Goal: Book appointment/travel/reservation

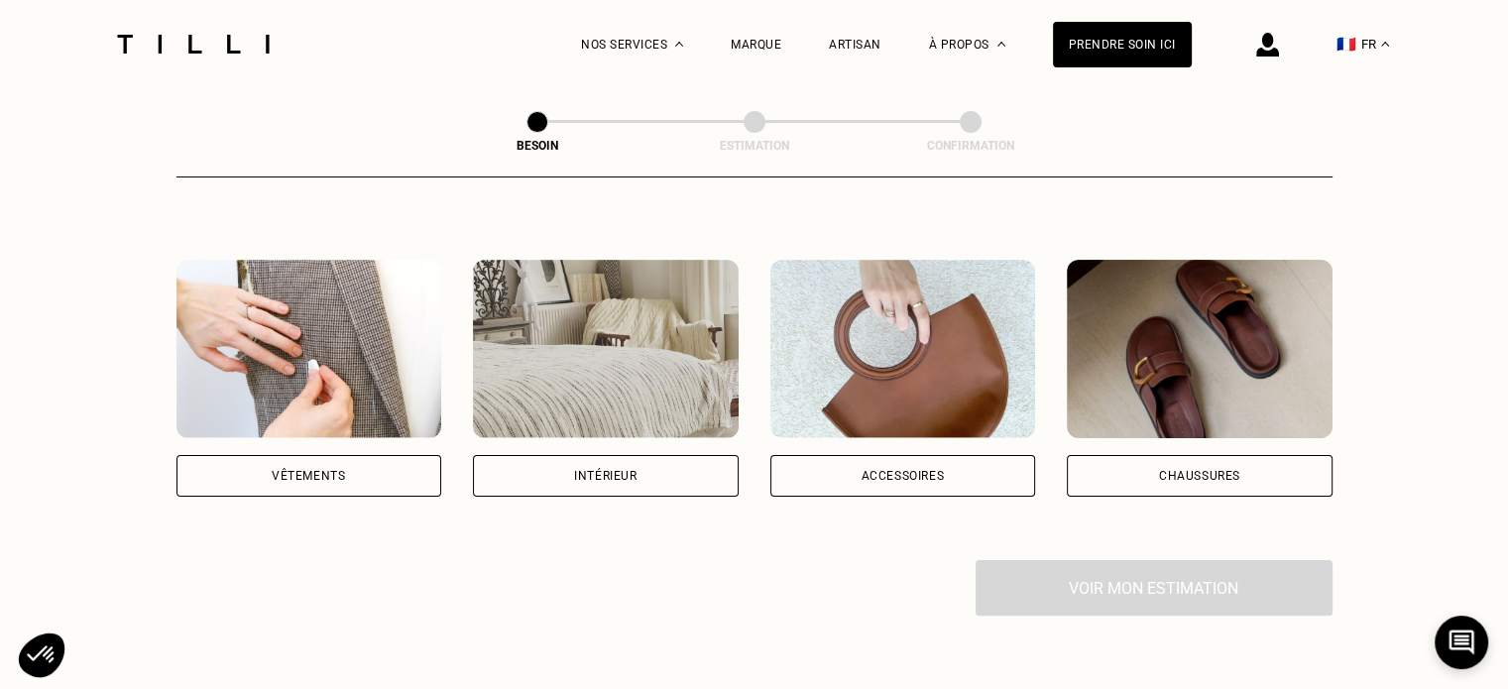
scroll to position [297, 0]
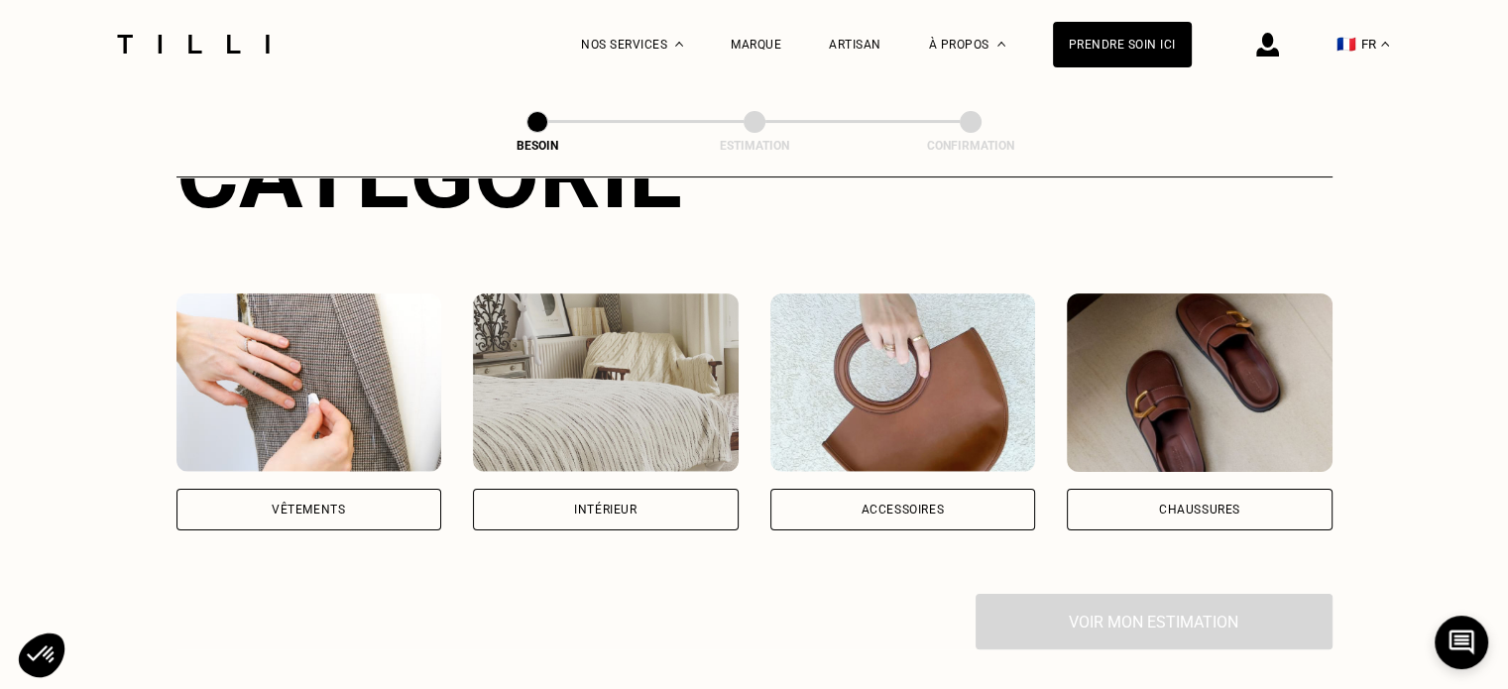
click at [337, 504] on div "Vêtements" at bounding box center [308, 510] width 73 height 12
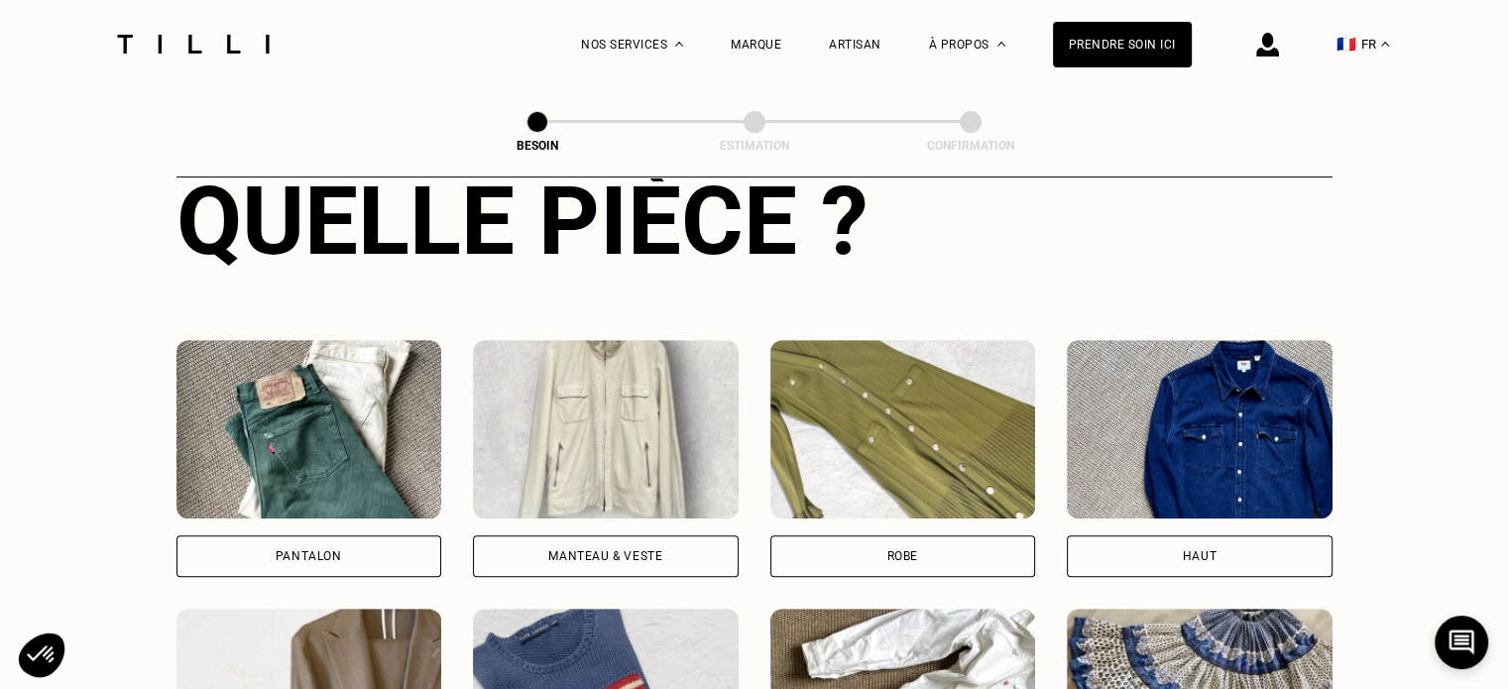
scroll to position [789, 0]
click at [339, 535] on div "Pantalon" at bounding box center [309, 556] width 266 height 42
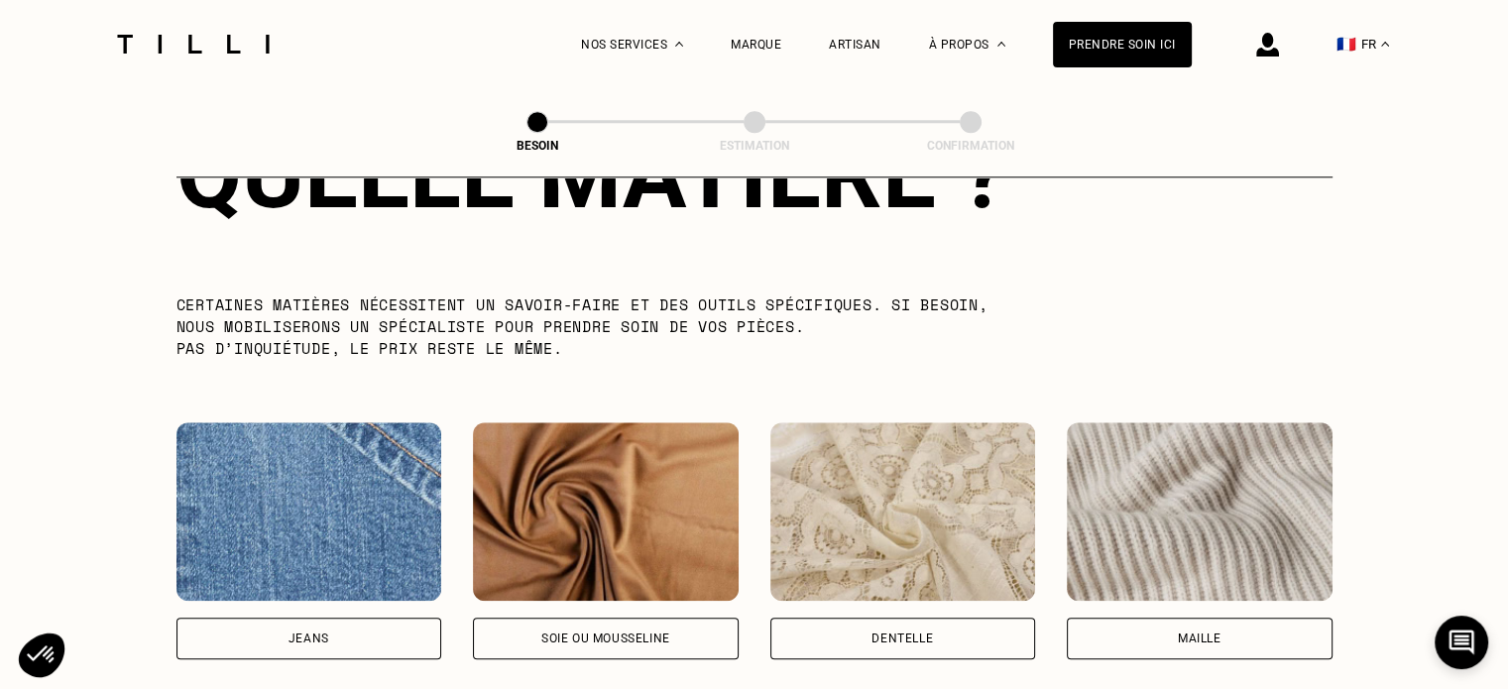
scroll to position [2021, 0]
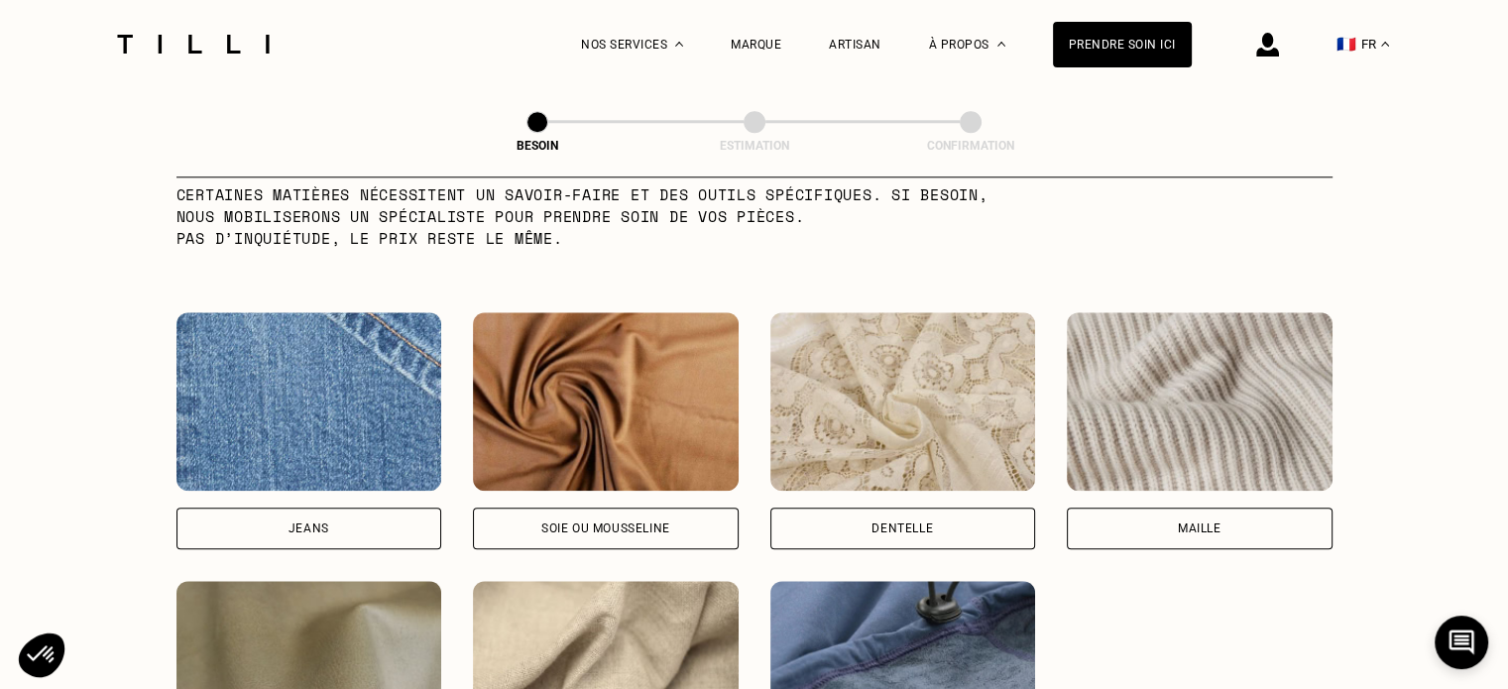
click at [365, 512] on div "Jeans" at bounding box center [309, 529] width 266 height 42
select select "FR"
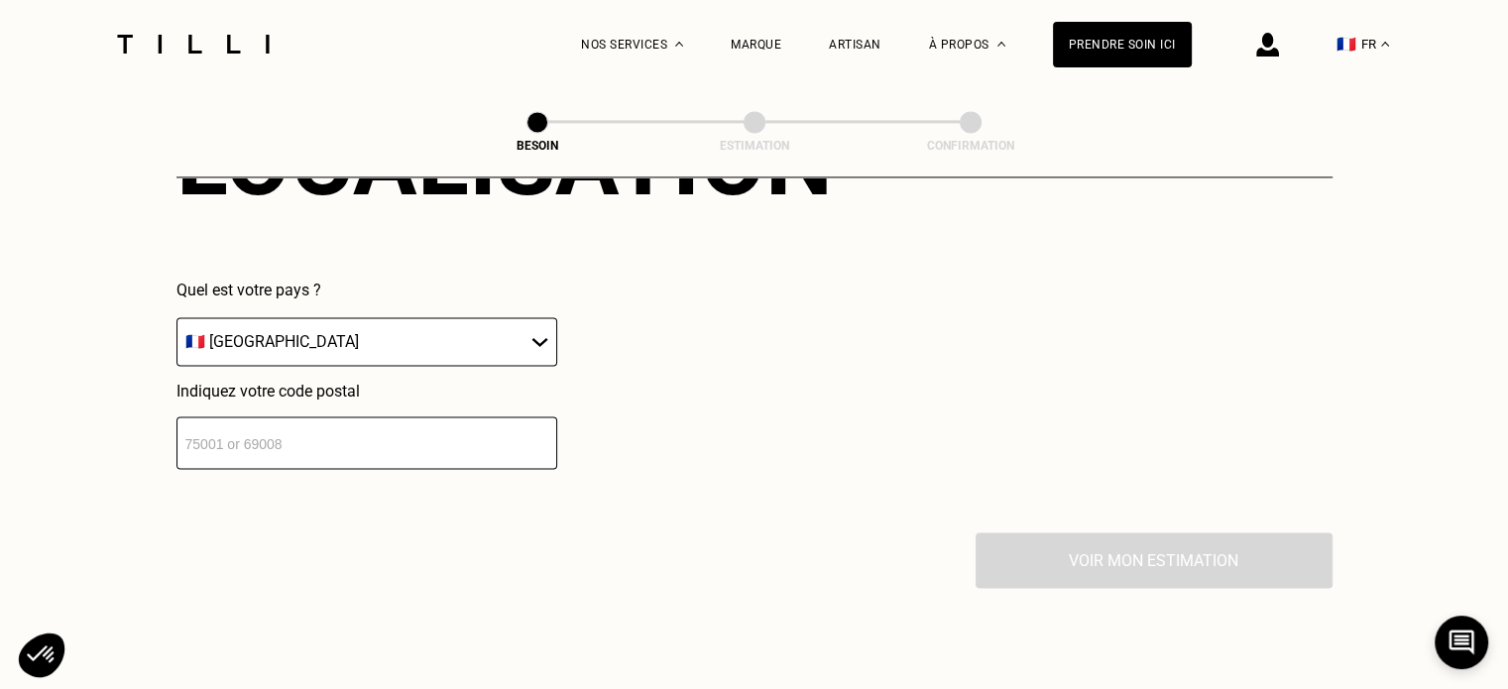
scroll to position [2861, 0]
click at [461, 431] on input "number" at bounding box center [366, 441] width 381 height 53
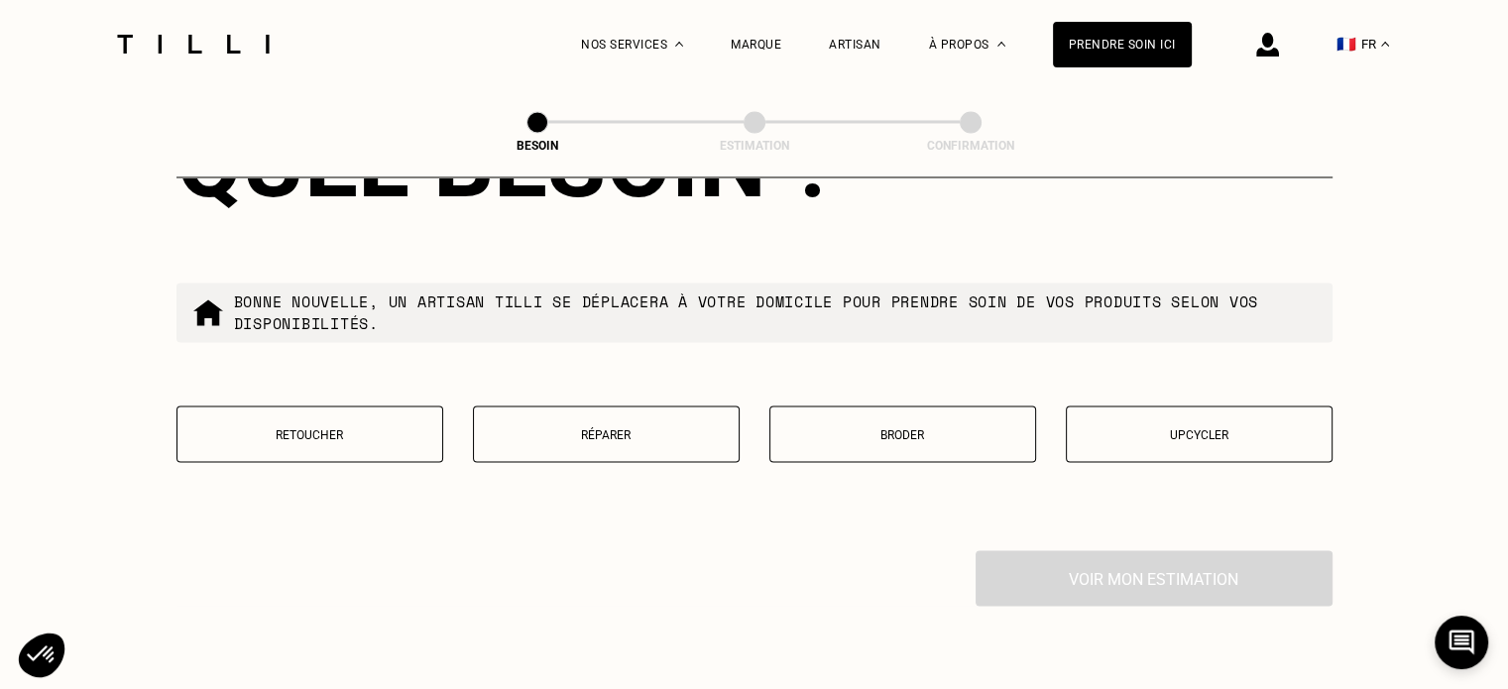
scroll to position [3355, 0]
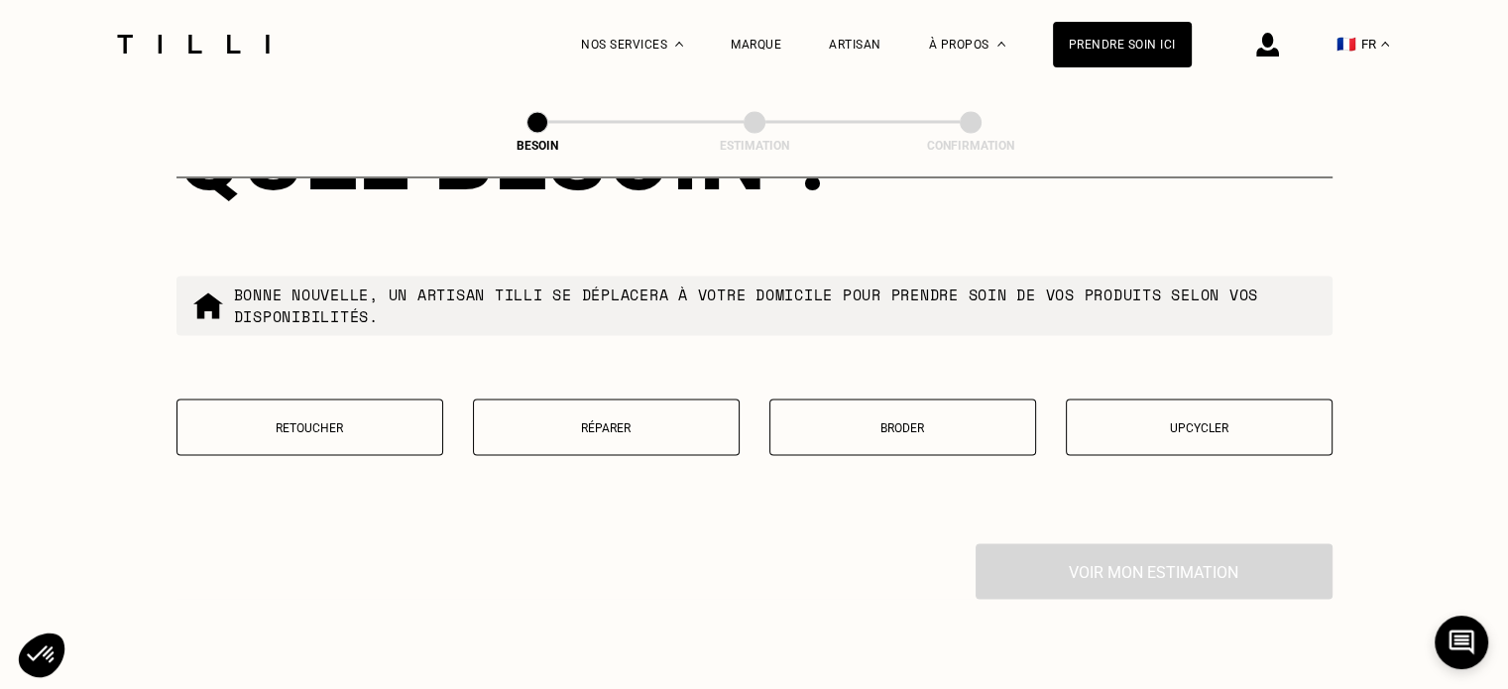
type input "33000"
click at [377, 420] on p "Retoucher" at bounding box center [309, 427] width 245 height 14
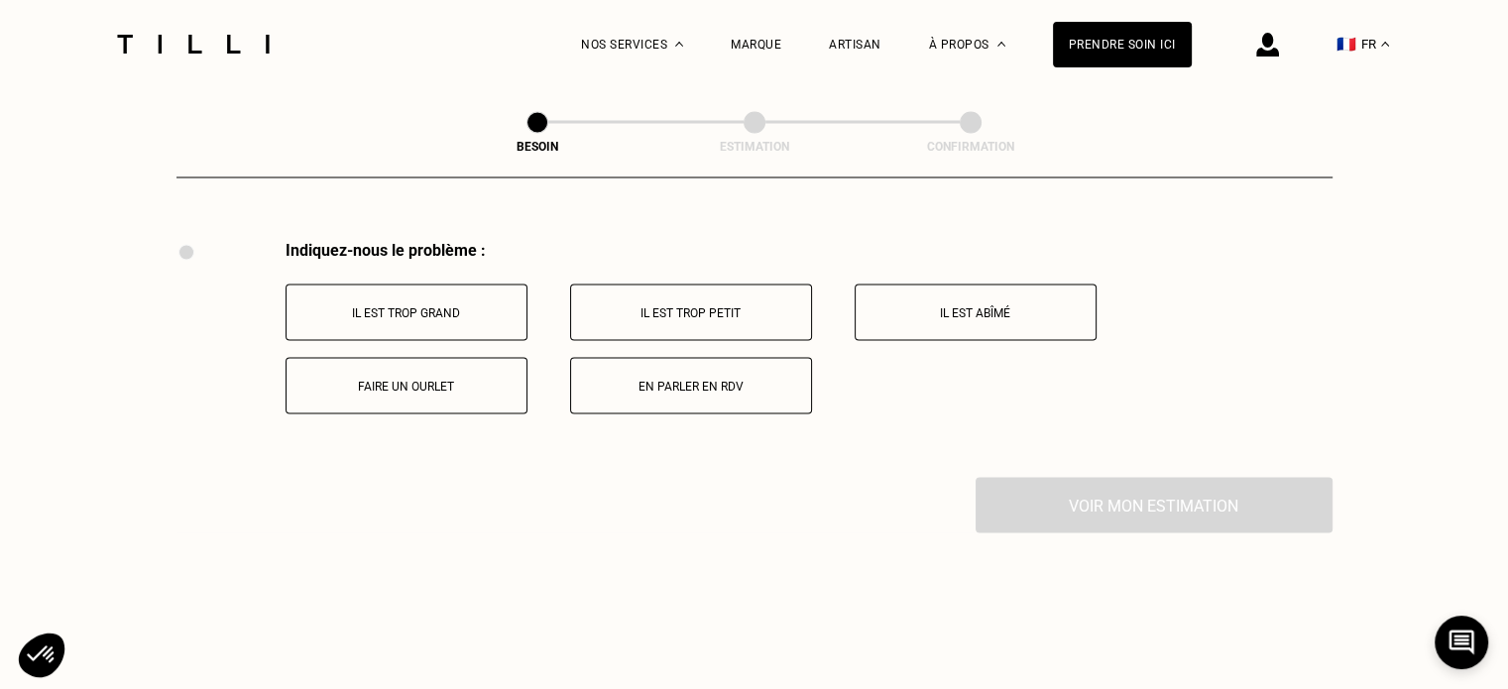
scroll to position [3665, 0]
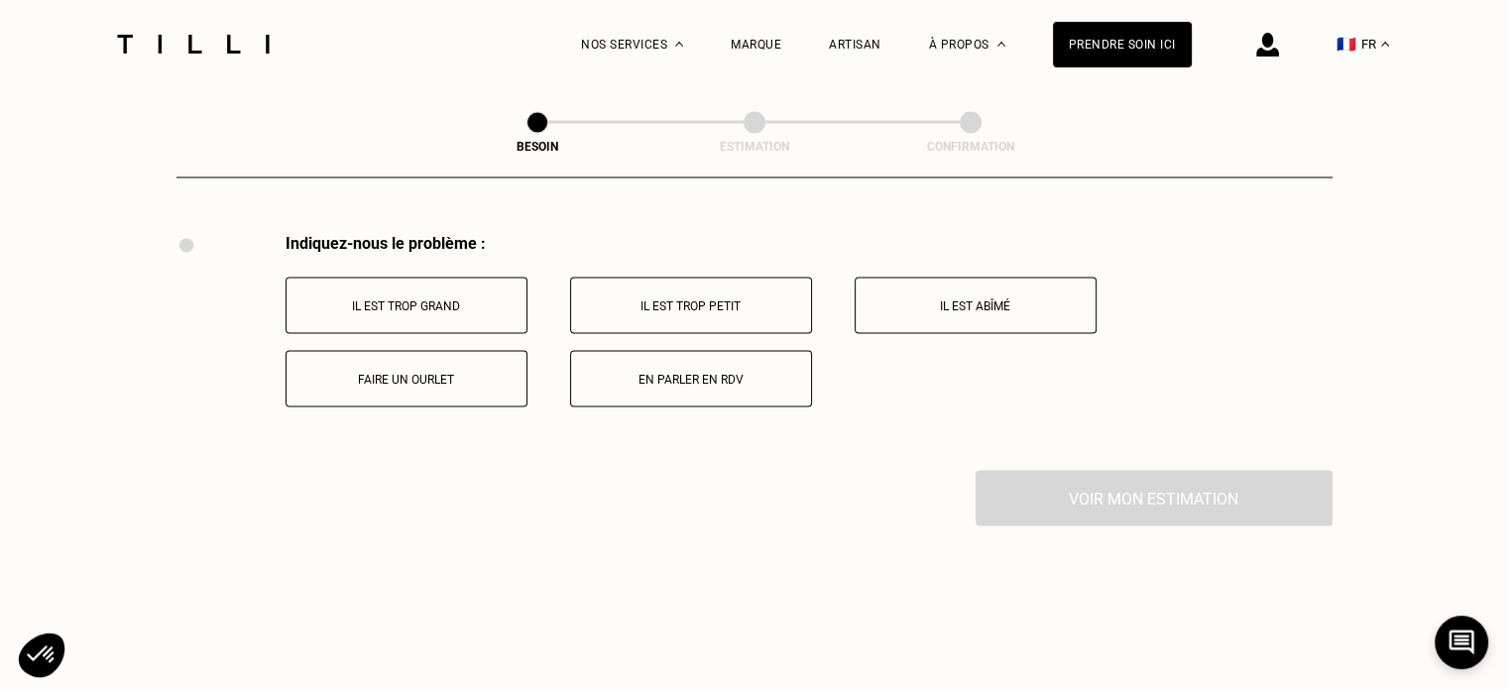
click at [710, 298] on p "Il est trop petit" at bounding box center [691, 305] width 220 height 14
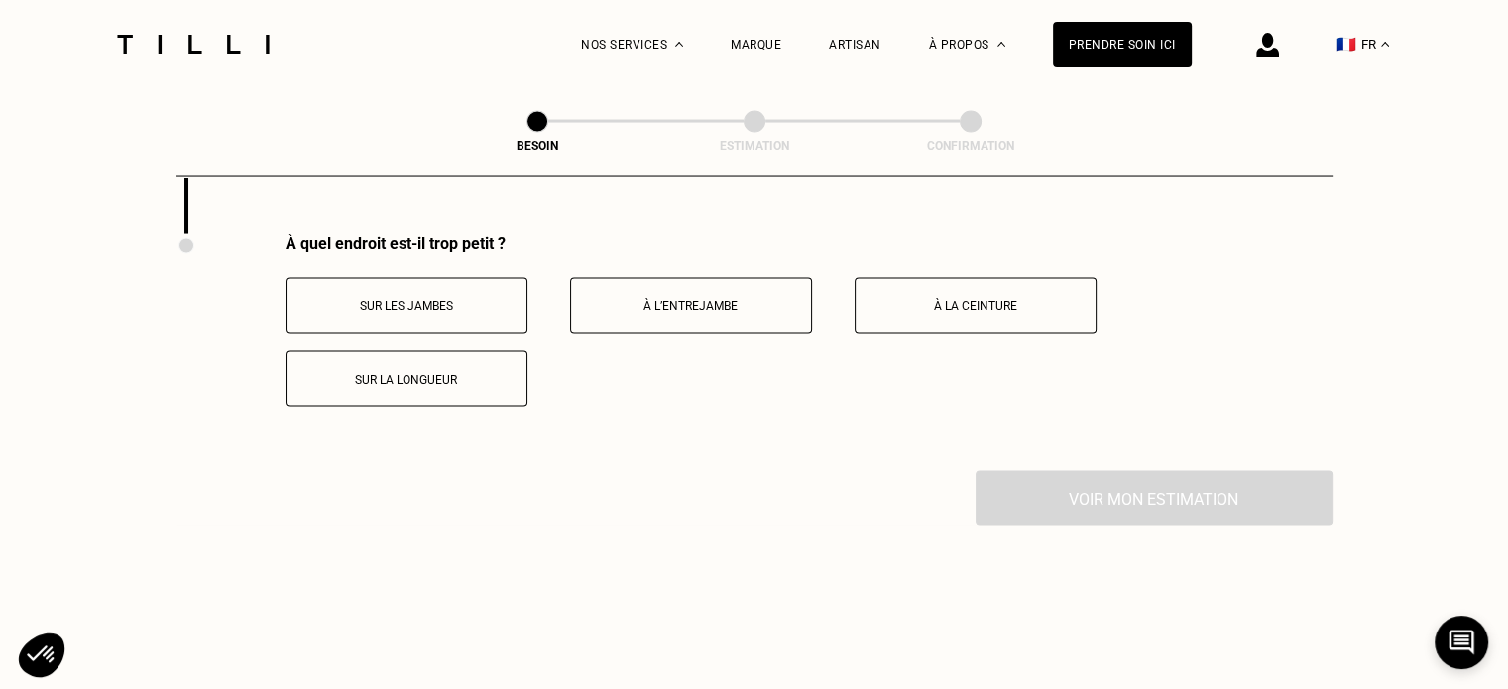
scroll to position [3902, 0]
click at [640, 314] on button "À l’entrejambe" at bounding box center [691, 305] width 242 height 57
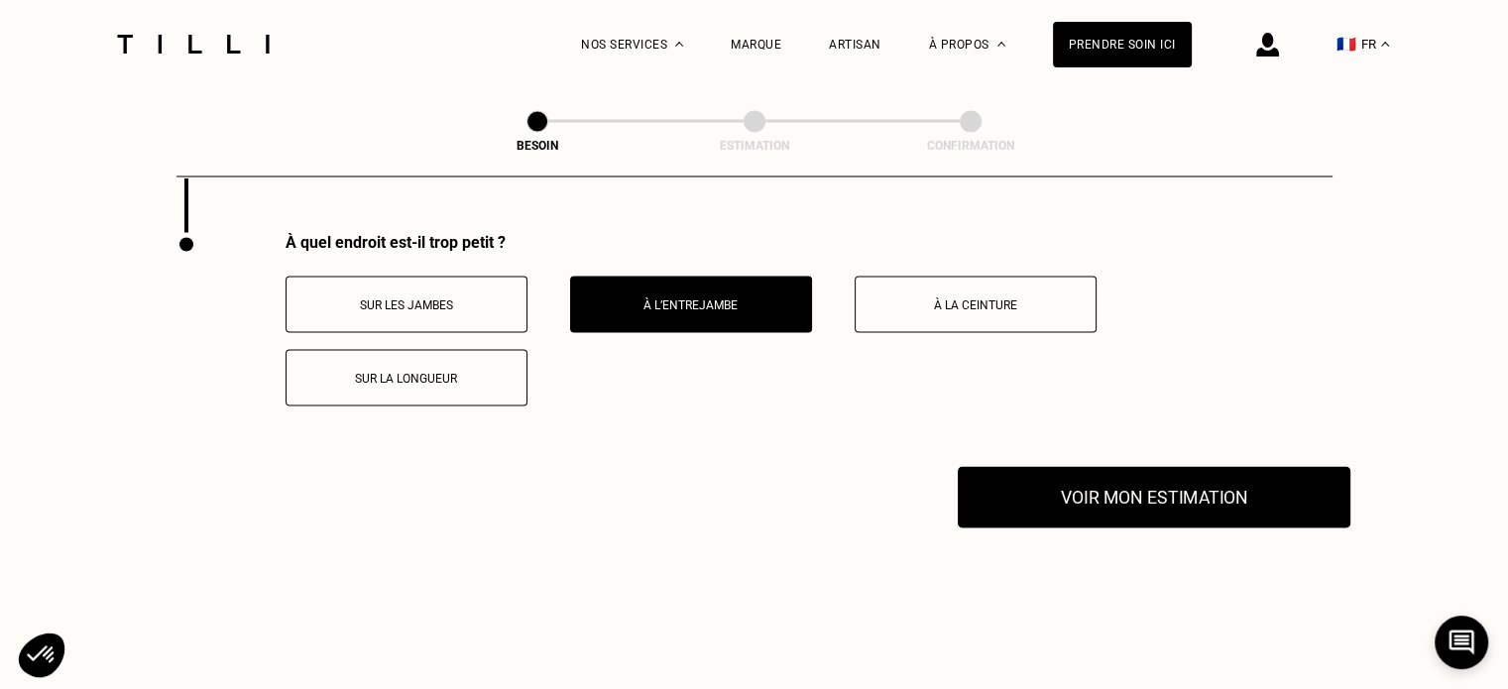
click at [1172, 492] on button "Voir mon estimation" at bounding box center [1154, 497] width 393 height 61
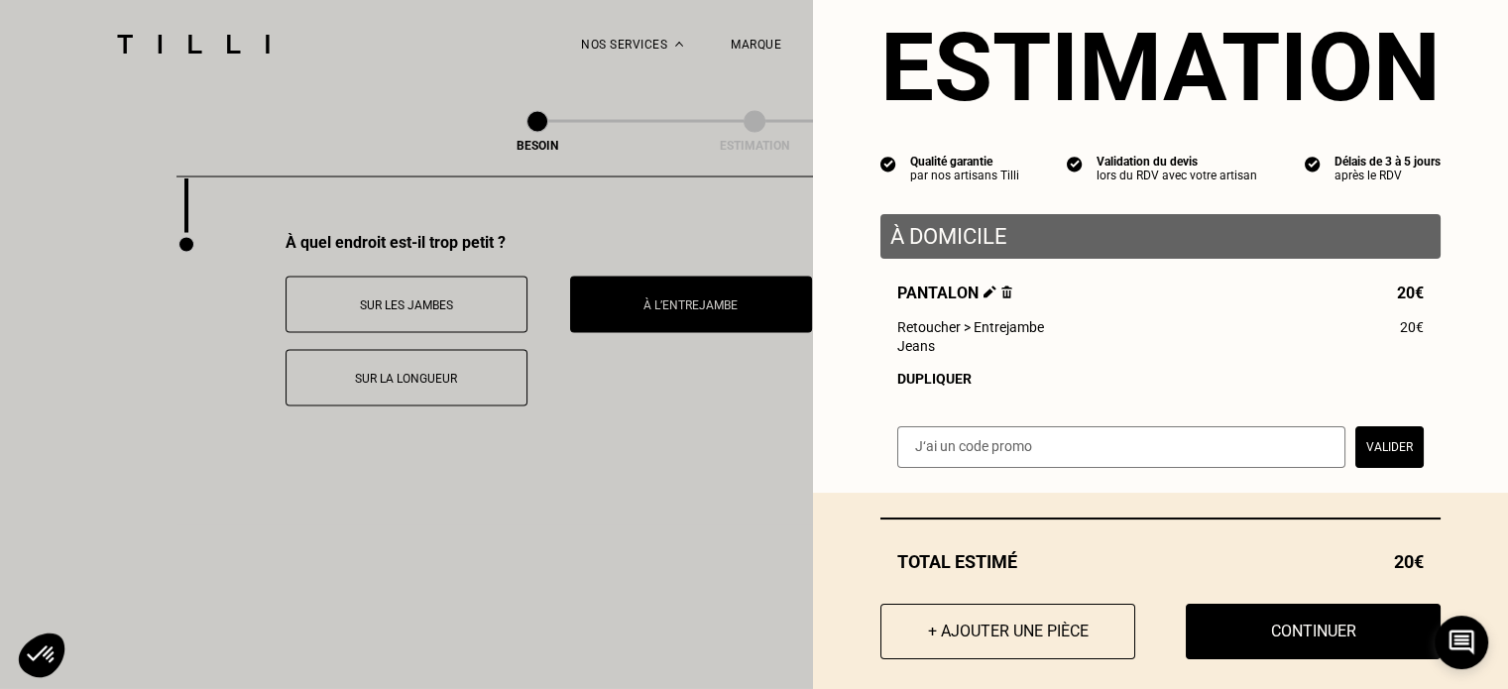
scroll to position [78, 0]
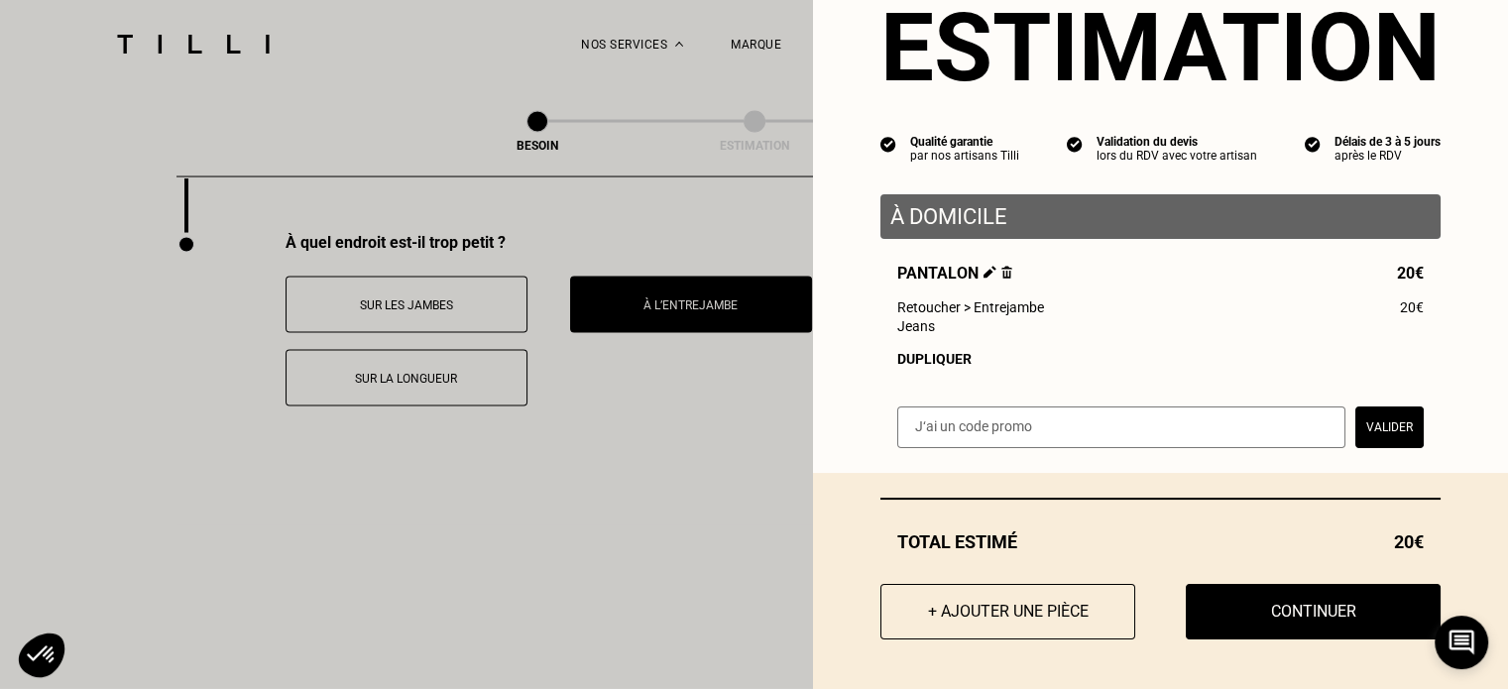
select select "FR"
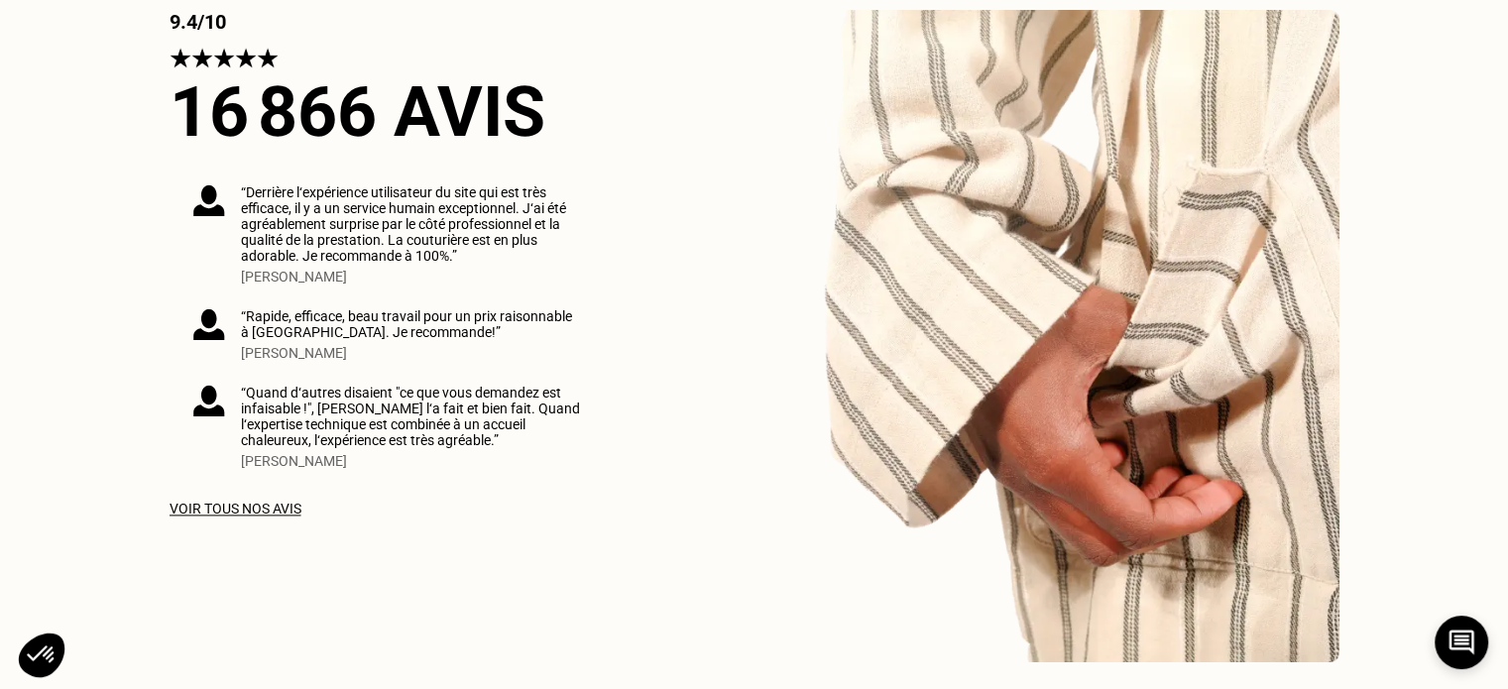
scroll to position [595, 0]
